Goal: Navigation & Orientation: Find specific page/section

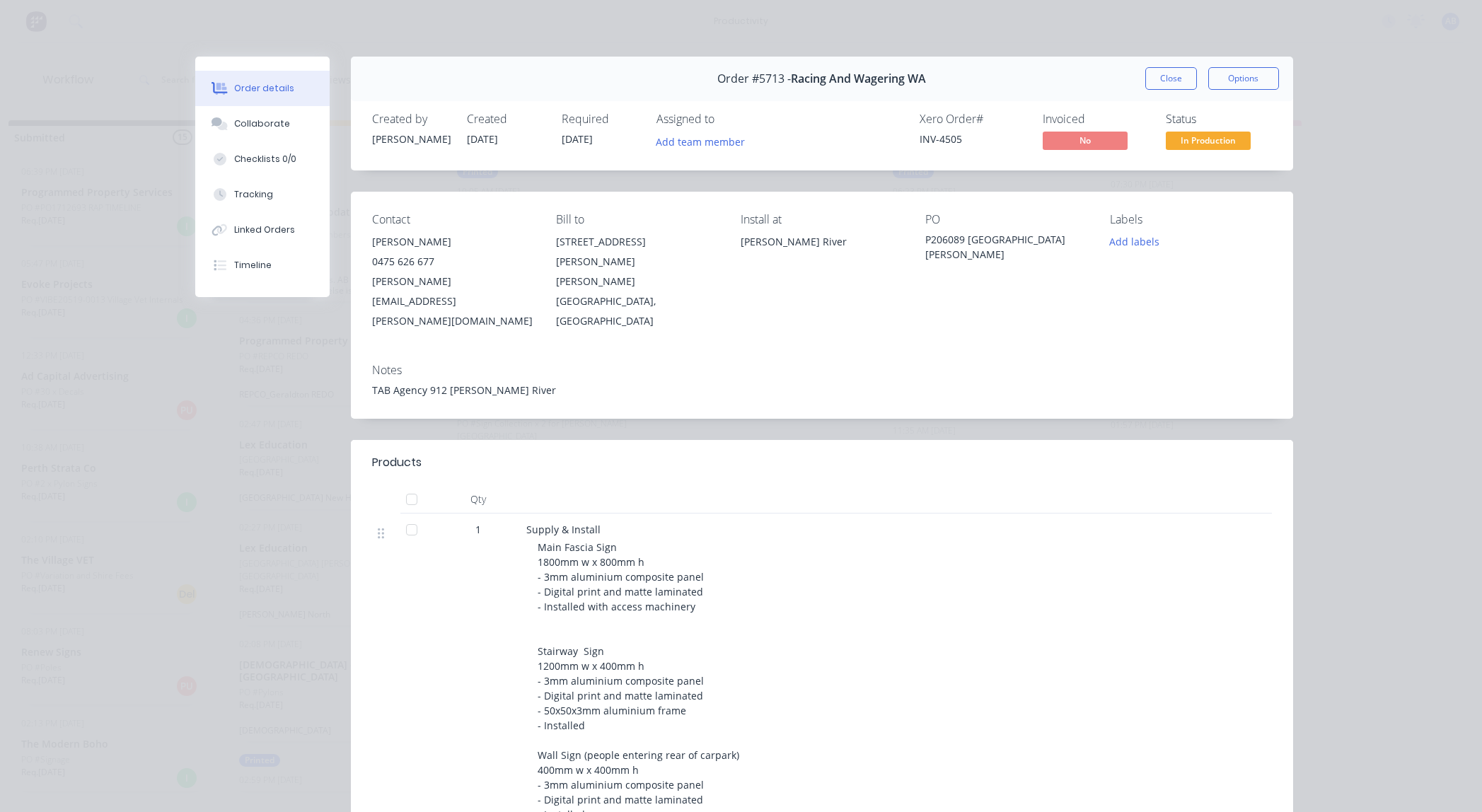
scroll to position [1281, 0]
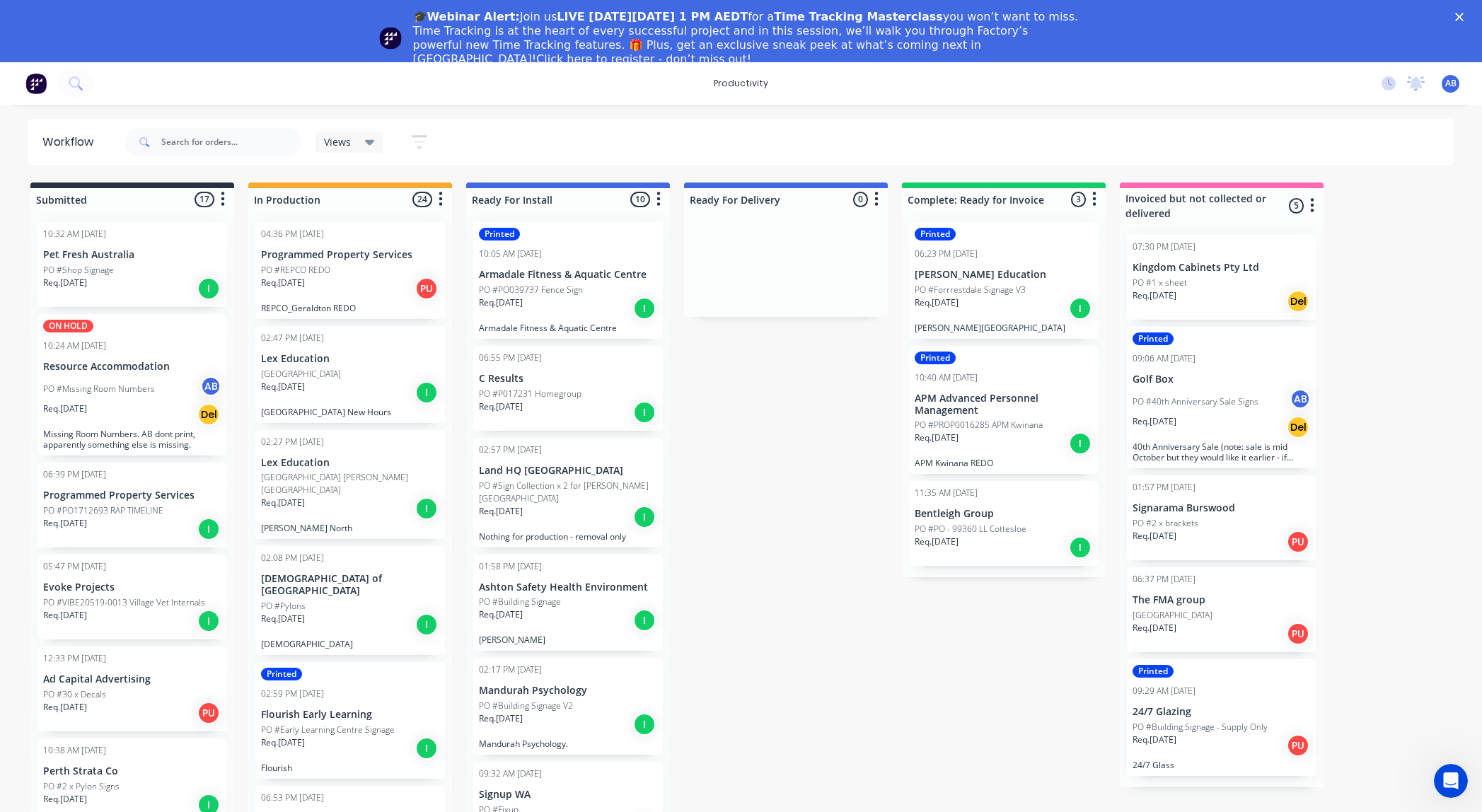
click at [1458, 22] on div "🎓Webinar Alert: Join us LIVE on Thursday, October 16 at 1 PM AEDT for a Time Tr…" at bounding box center [741, 39] width 1482 height 65
click at [1460, 18] on polygon "Close" at bounding box center [1459, 17] width 9 height 9
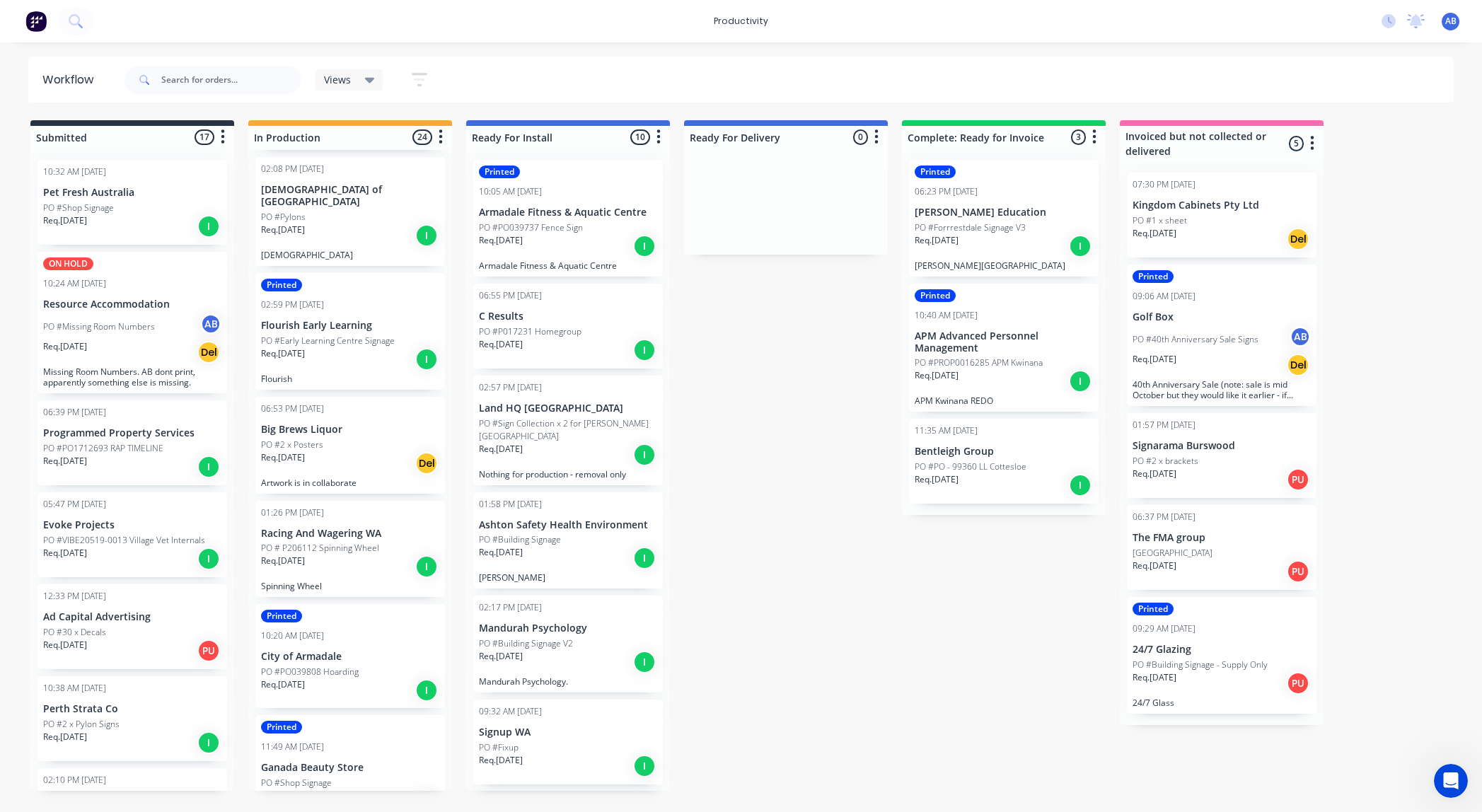
scroll to position [331, 0]
